Goal: Task Accomplishment & Management: Manage account settings

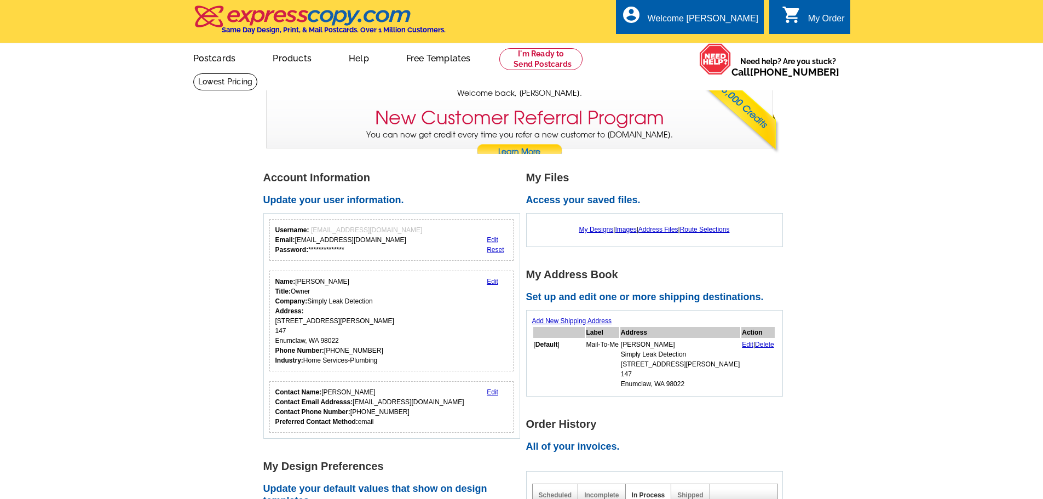
click at [497, 251] on link "Reset" at bounding box center [495, 250] width 17 height 8
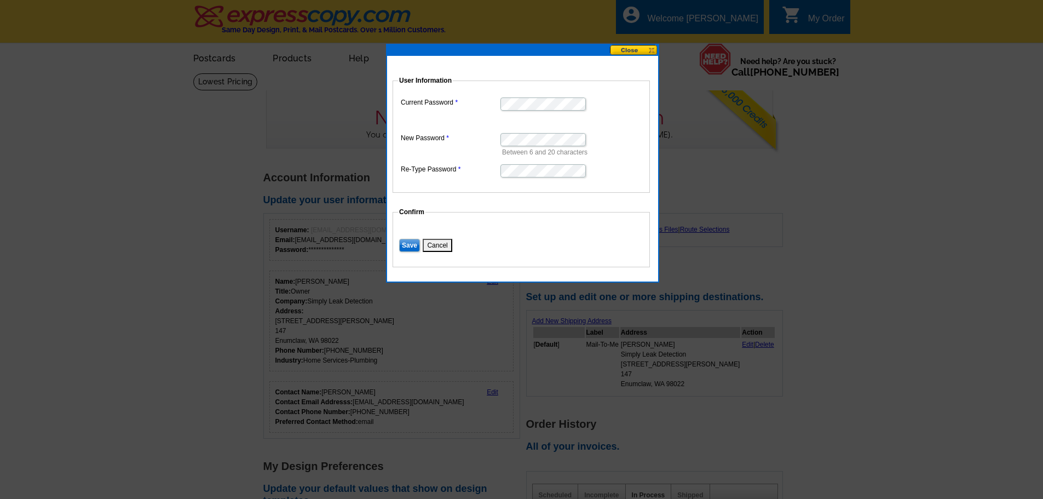
click at [410, 244] on input "Save" at bounding box center [409, 245] width 21 height 13
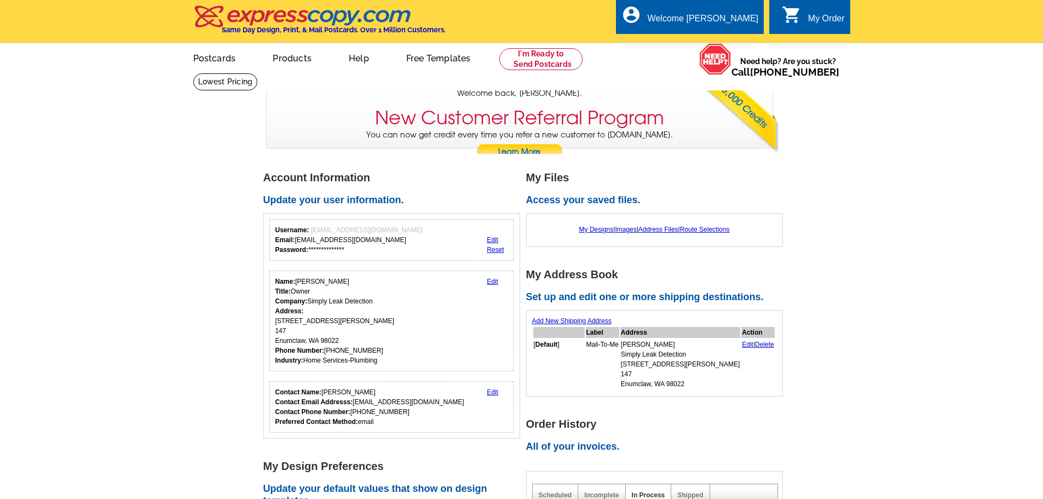
click at [493, 280] on link "Edit" at bounding box center [492, 282] width 11 height 8
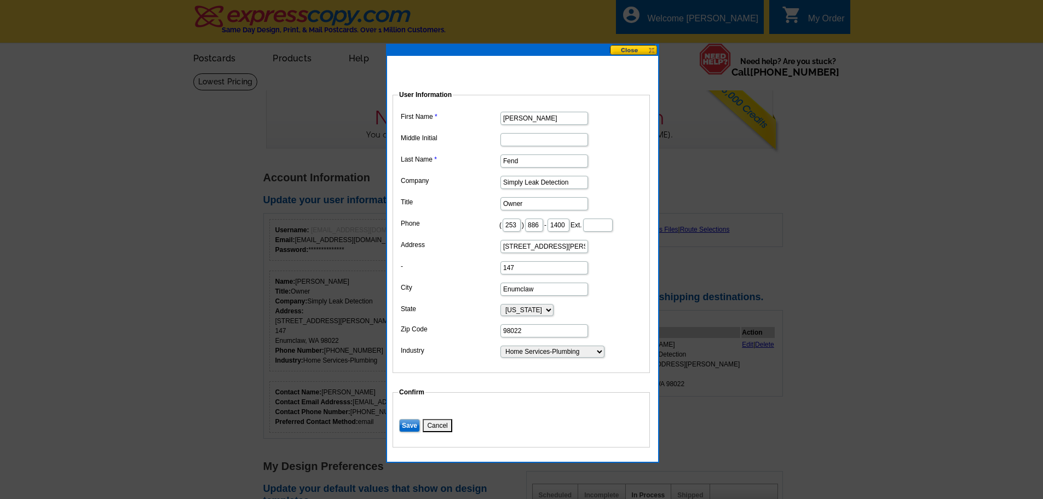
click at [532, 112] on input "Michael" at bounding box center [544, 118] width 88 height 13
type input "Lincoln"
type input "Spencer"
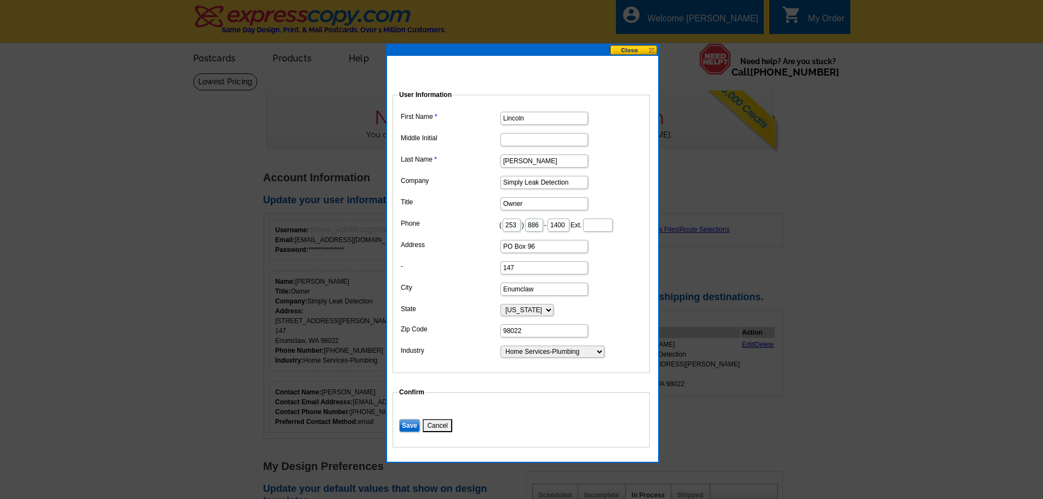
type input "PO Box 96"
type input "Monroe"
type input "98272"
click at [408, 432] on input "Save" at bounding box center [409, 425] width 21 height 13
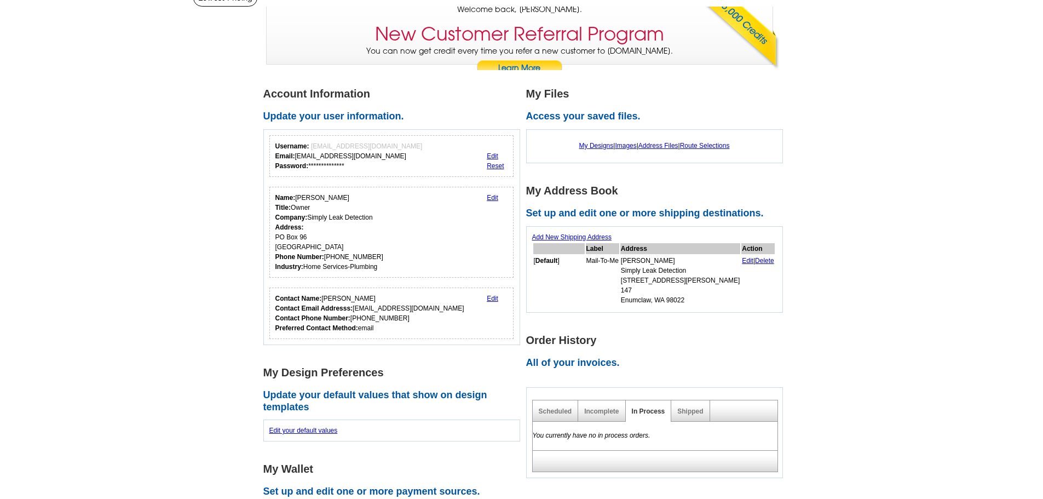
scroll to position [84, 0]
click at [492, 301] on link "Edit" at bounding box center [492, 298] width 11 height 8
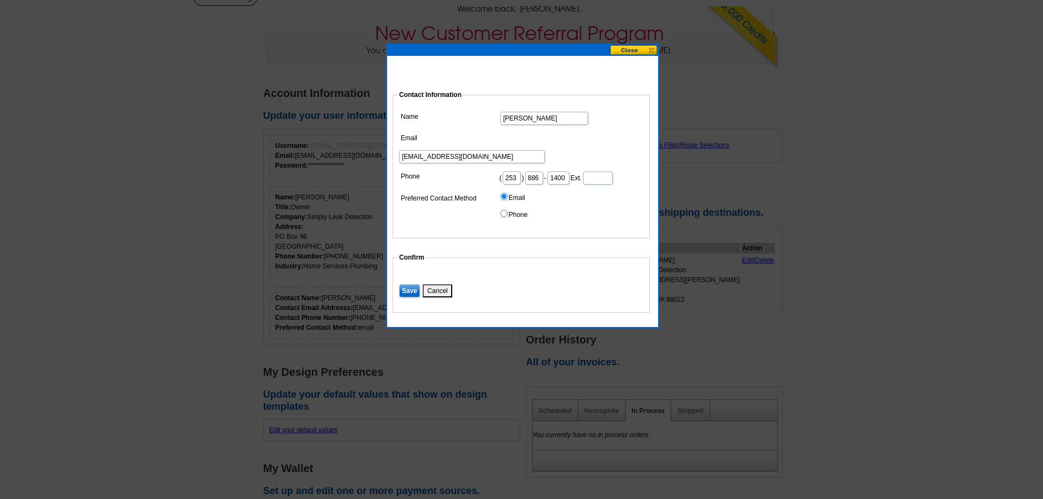
click at [558, 117] on input "Michael Fend" at bounding box center [544, 118] width 88 height 13
type input "M"
type input "[PERSON_NAME]"
click at [410, 290] on input "Save" at bounding box center [409, 290] width 21 height 13
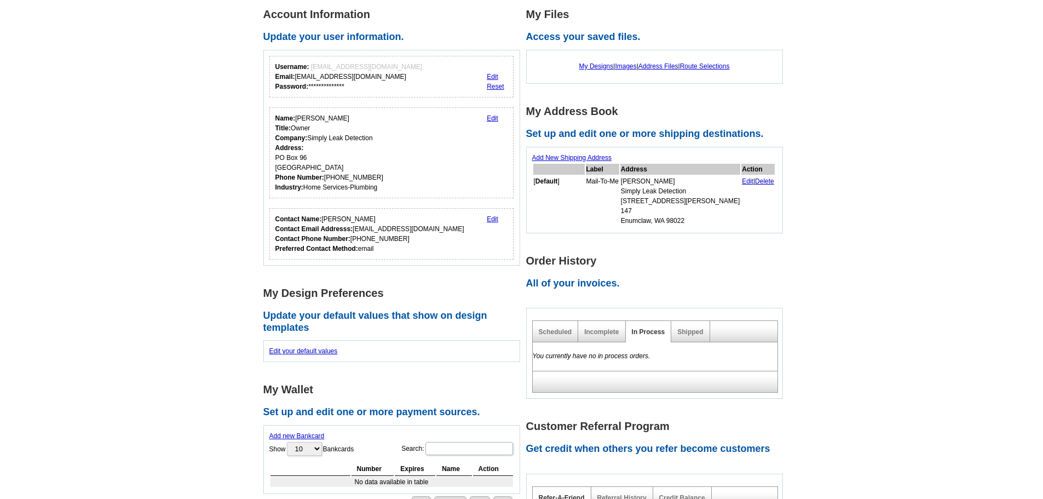
scroll to position [0, 0]
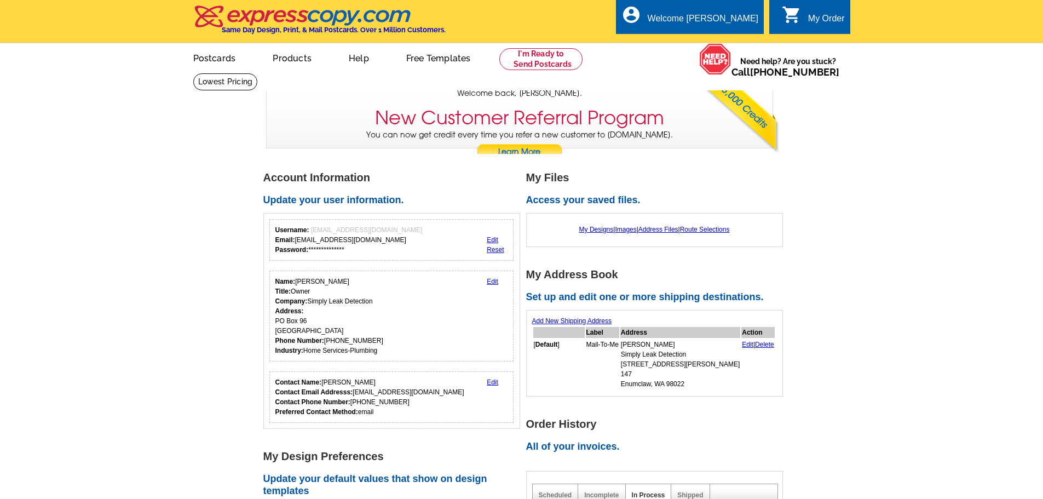
click at [742, 342] on link "Edit" at bounding box center [747, 345] width 11 height 8
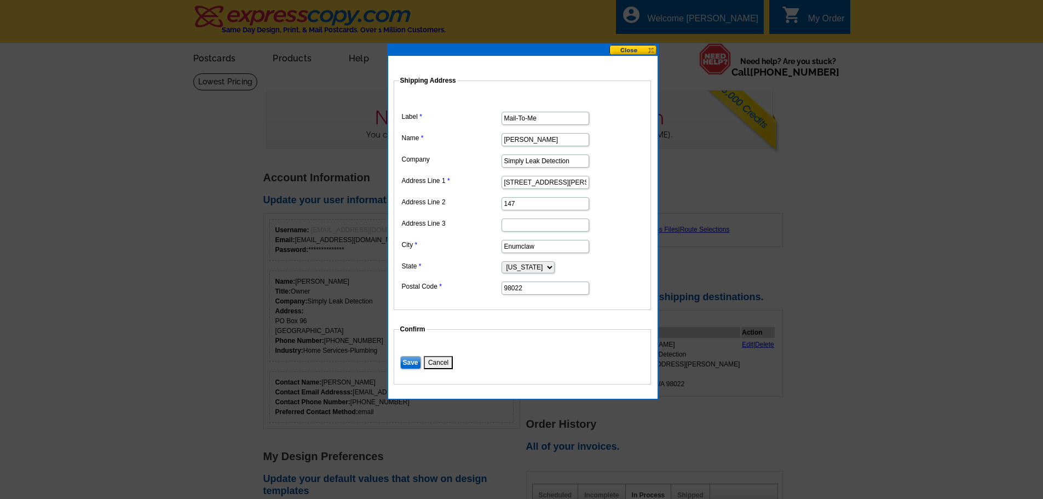
click at [557, 144] on input "Michael Fend" at bounding box center [546, 139] width 88 height 13
type input "[PERSON_NAME]"
type input "PO Box 96"
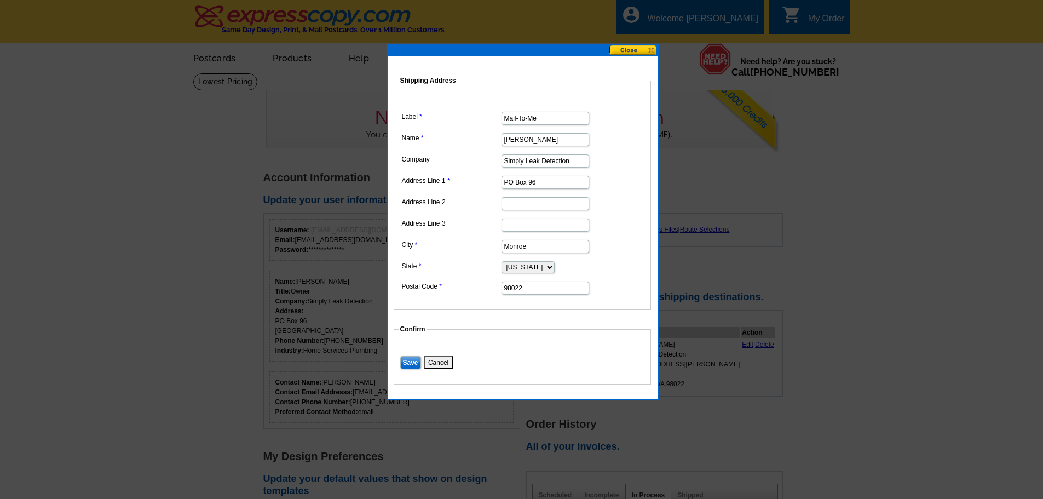
type input "Monroe"
type input "98272"
click at [409, 357] on input "Save" at bounding box center [410, 362] width 21 height 13
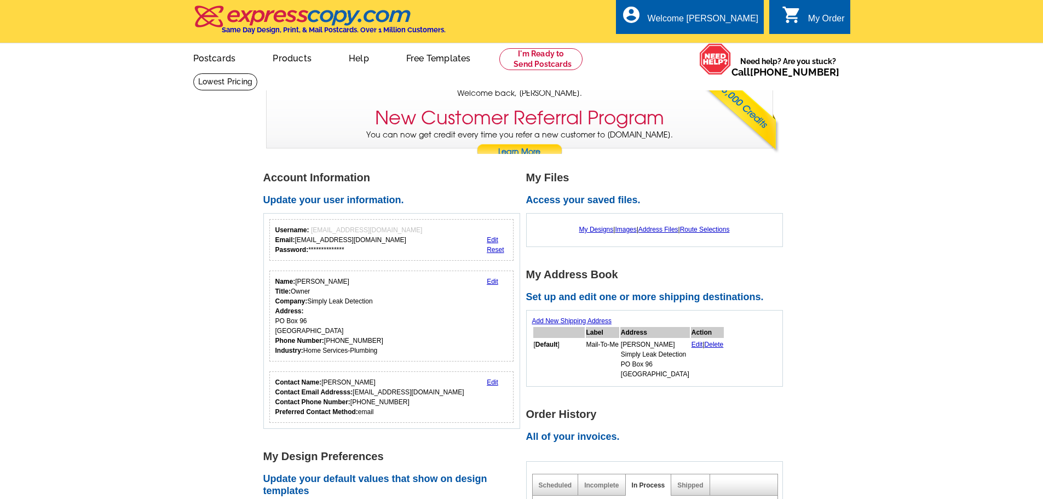
click at [626, 229] on link "Images" at bounding box center [625, 230] width 21 height 8
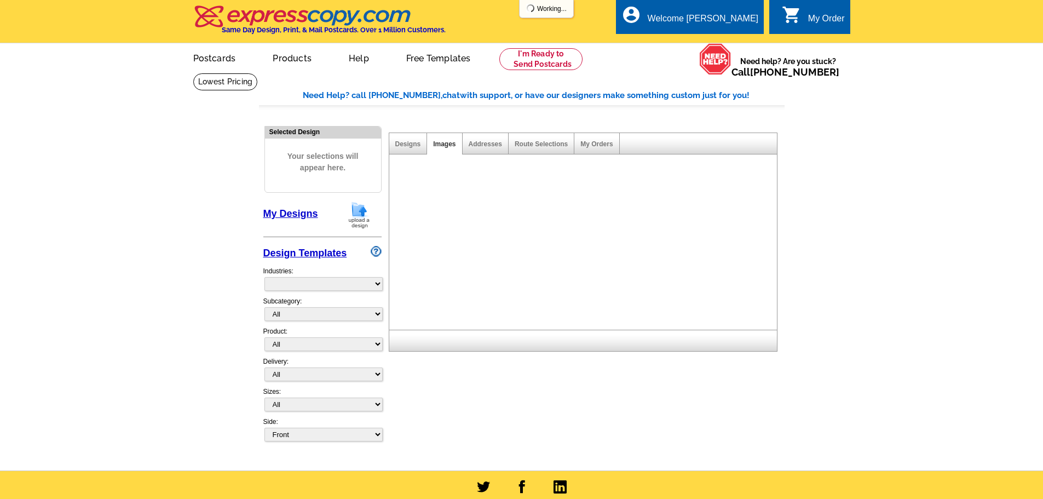
select select "785"
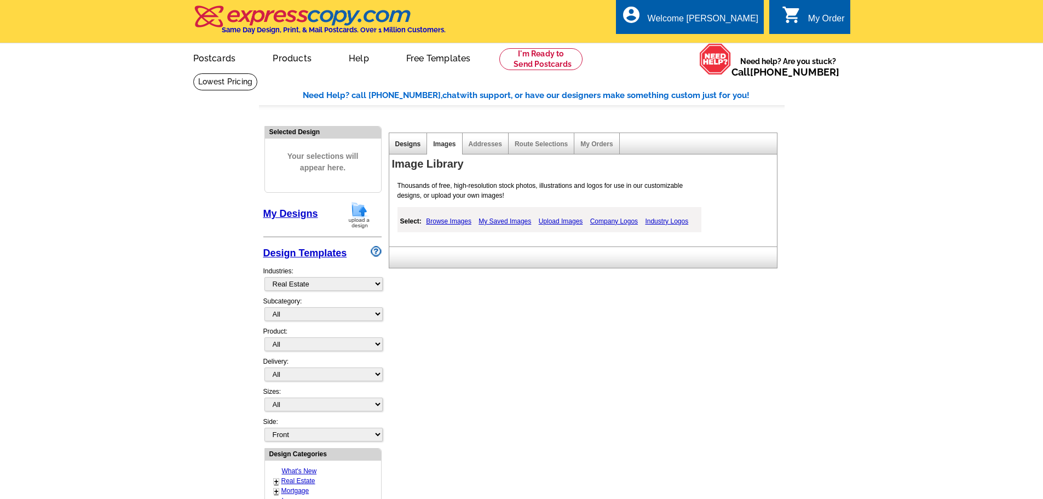
click at [410, 145] on link "Designs" at bounding box center [408, 144] width 26 height 8
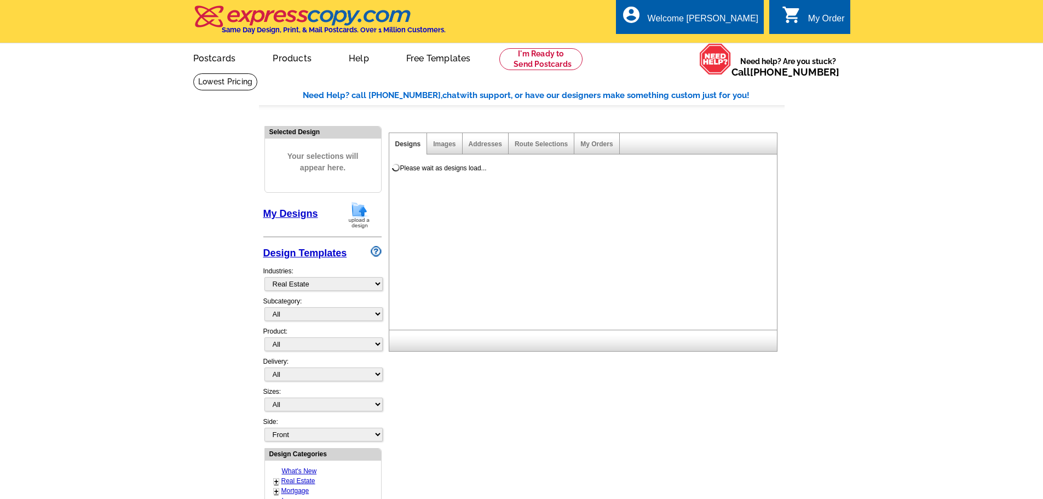
select select "785"
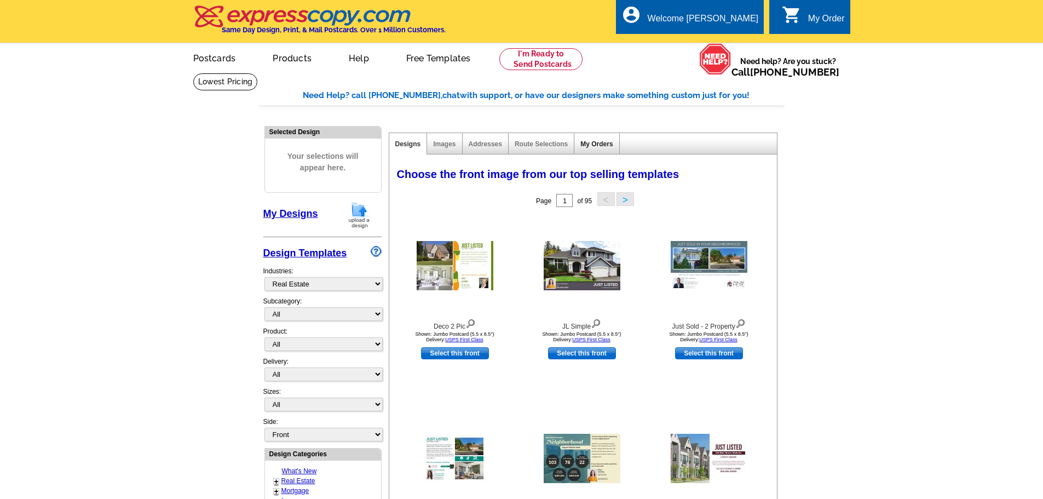
click at [589, 145] on link "My Orders" at bounding box center [596, 144] width 32 height 8
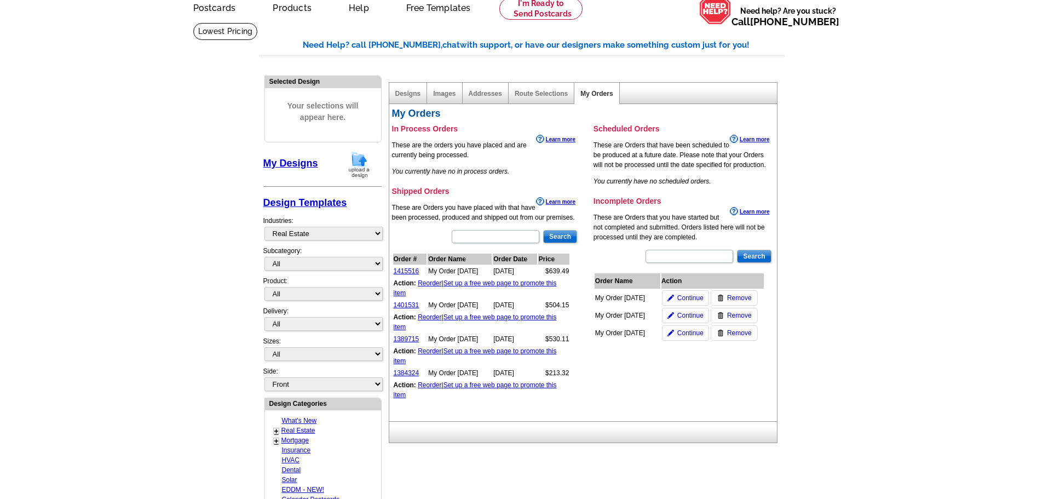
scroll to position [51, 0]
click at [410, 272] on link "1415516" at bounding box center [407, 271] width 26 height 8
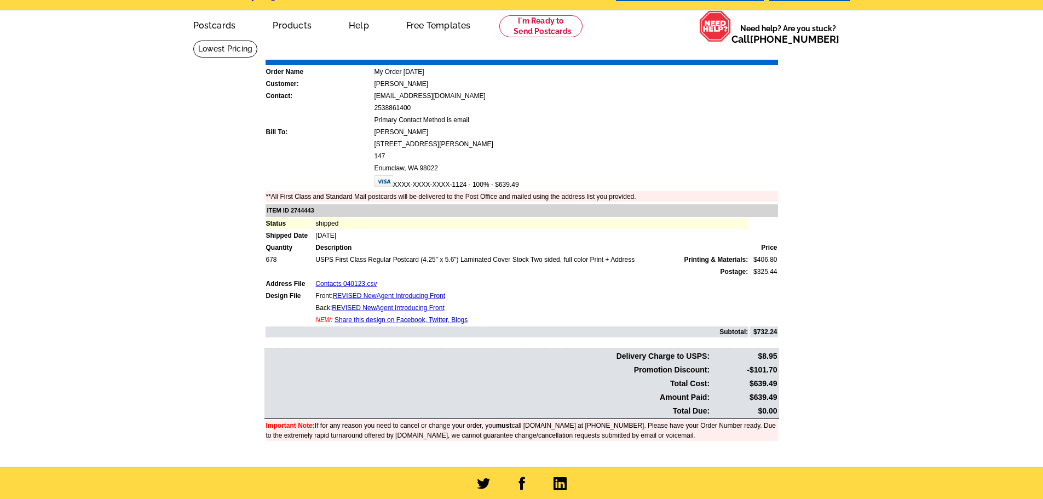
scroll to position [33, 0]
click at [354, 283] on link "Contacts 040123.csv" at bounding box center [345, 283] width 61 height 8
click at [379, 294] on link "REVISED NewAgent Introducing Front" at bounding box center [389, 295] width 112 height 8
click at [430, 305] on link "REVISED NewAgent Introducing Front" at bounding box center [388, 307] width 112 height 8
click at [365, 282] on link "Contacts 040123.csv" at bounding box center [345, 283] width 61 height 8
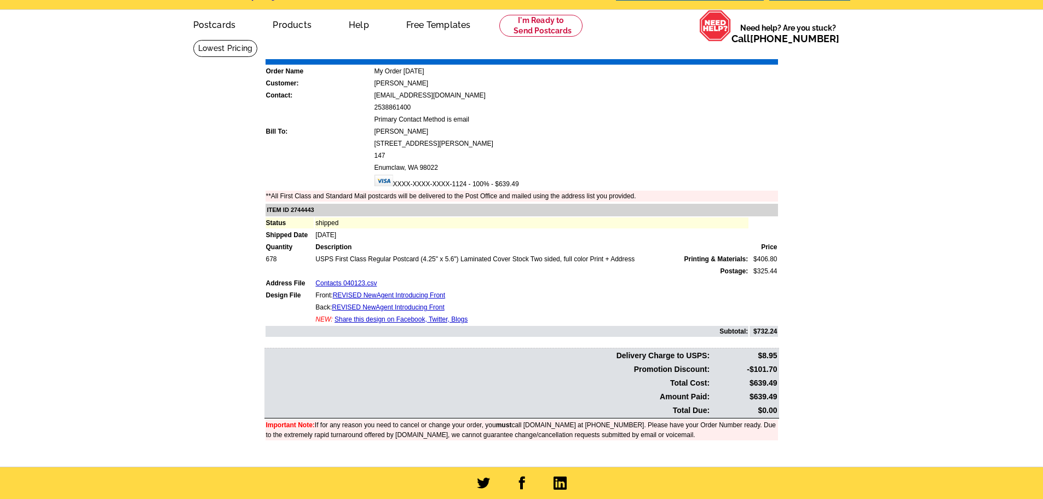
scroll to position [0, 0]
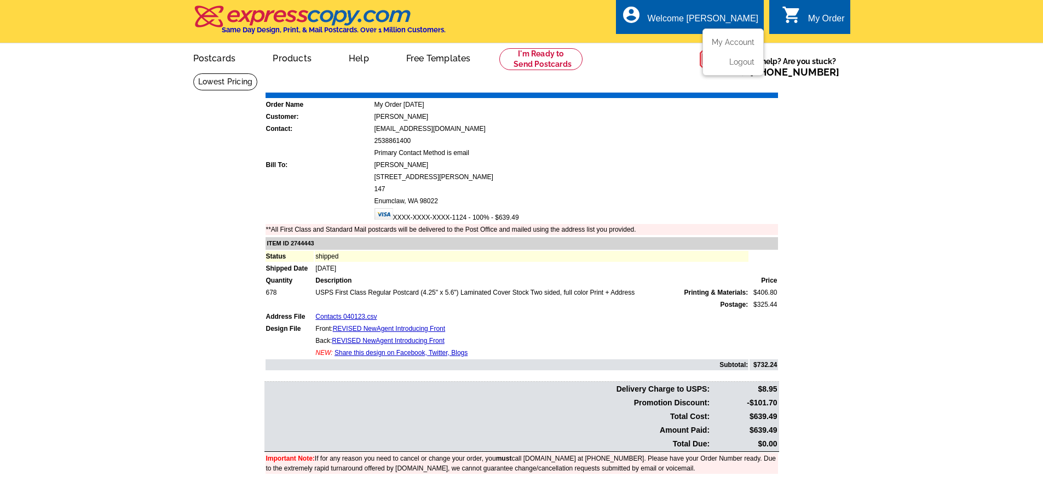
click at [721, 36] on ul "My Account Logout" at bounding box center [733, 51] width 61 height 47
click at [724, 42] on link "My Account" at bounding box center [730, 42] width 47 height 10
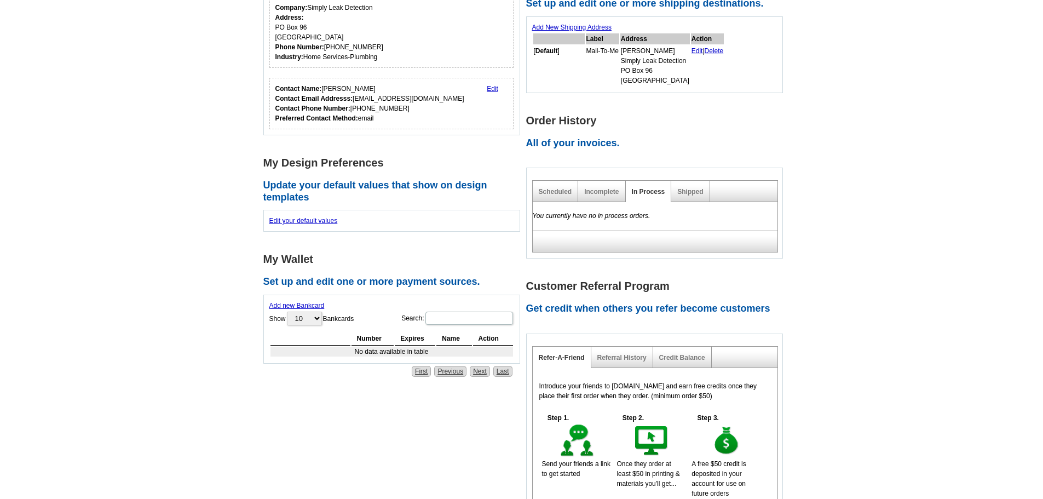
scroll to position [211, 0]
click at [606, 197] on link "Incomplete" at bounding box center [601, 193] width 34 height 8
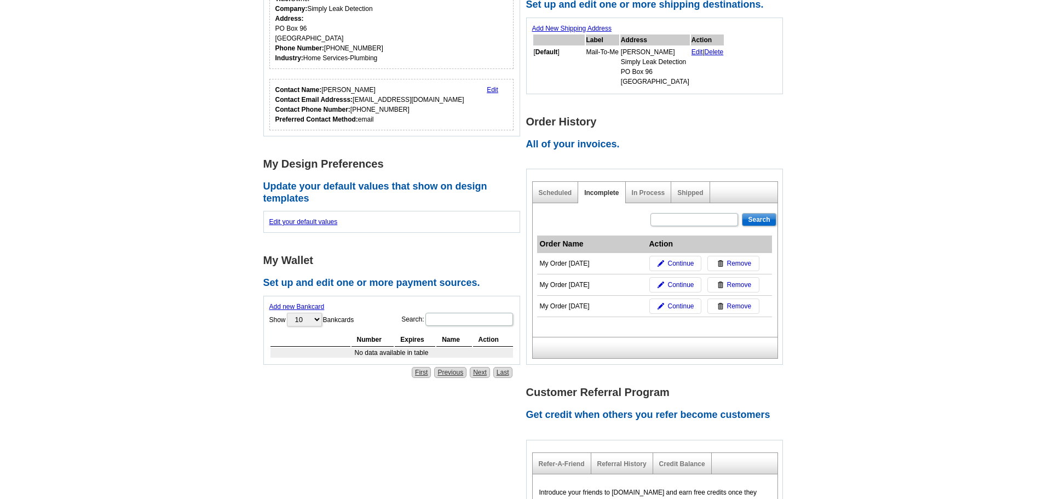
click at [564, 189] on div "Scheduled" at bounding box center [556, 192] width 46 height 21
click at [678, 190] on link "Shipped" at bounding box center [690, 193] width 26 height 8
